Goal: Check status: Check status

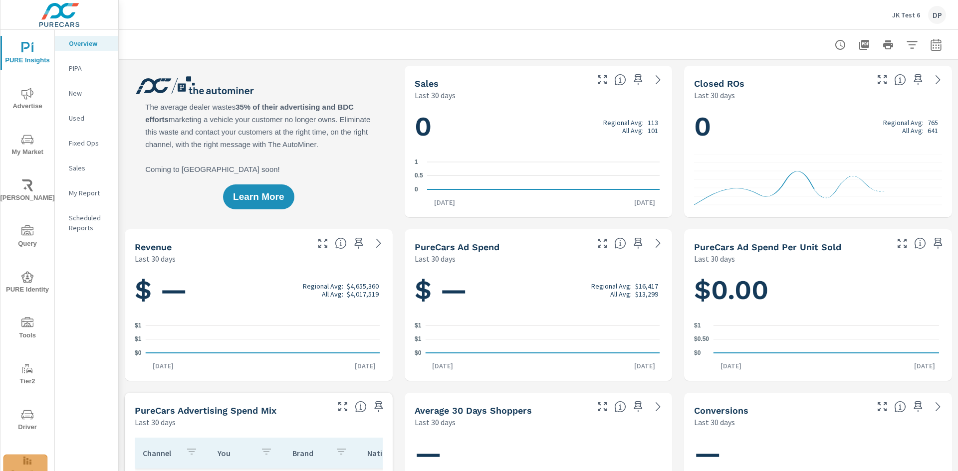
click at [26, 463] on rect "nav menu" at bounding box center [27, 463] width 2 height 4
